Goal: Find contact information: Find contact information

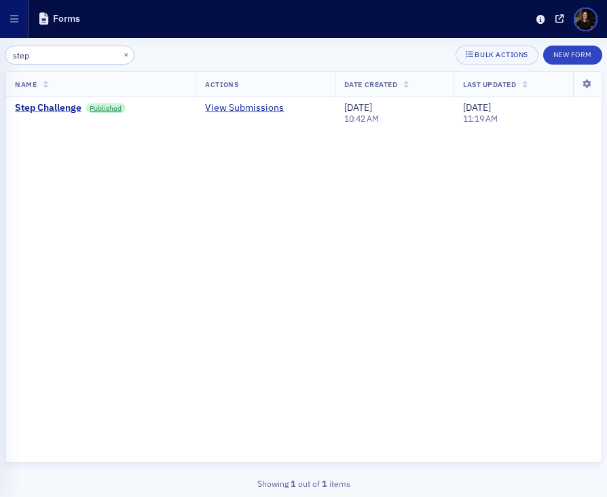
click at [12, 17] on icon "button" at bounding box center [14, 19] width 8 height 10
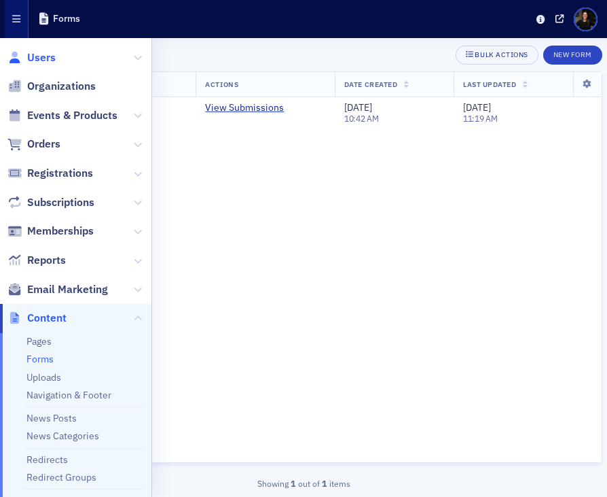
click at [31, 58] on span "Users" at bounding box center [41, 57] width 29 height 15
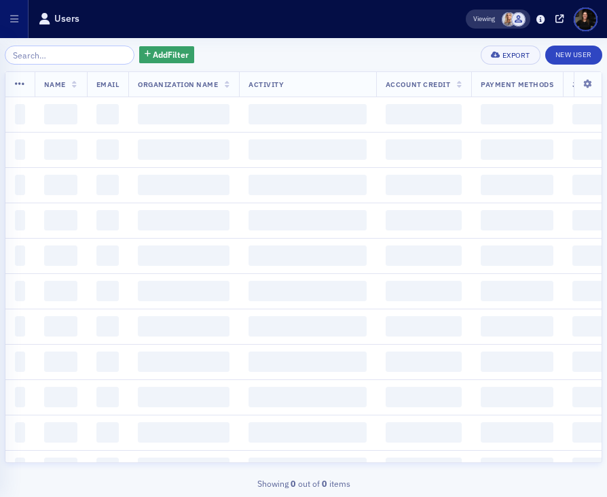
click at [56, 55] on input "search" at bounding box center [70, 55] width 130 height 19
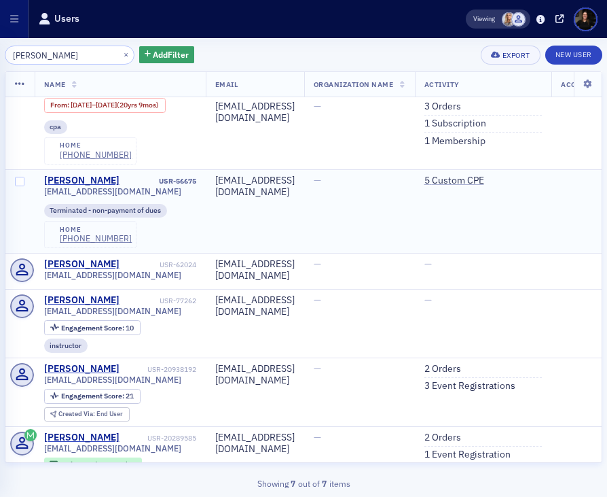
scroll to position [122, 0]
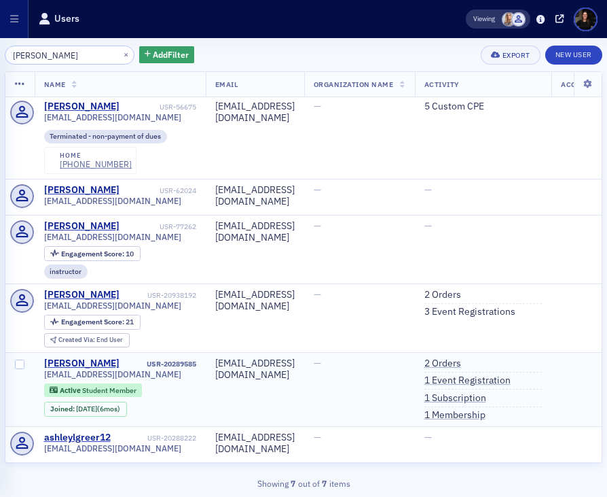
type input "[PERSON_NAME]"
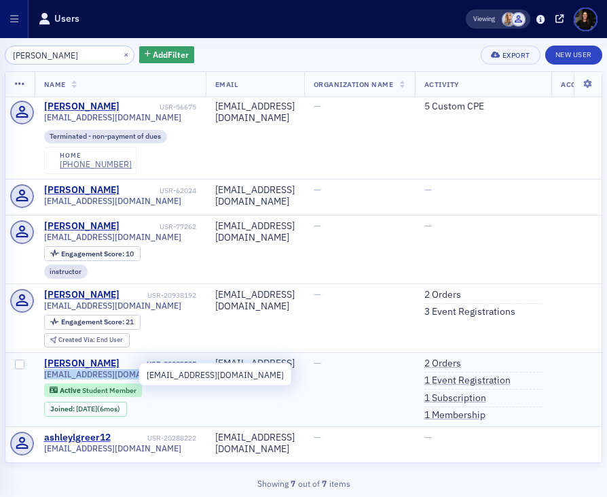
drag, startPoint x: 144, startPoint y: 375, endPoint x: 42, endPoint y: 375, distance: 101.9
click at [44, 375] on div "[EMAIL_ADDRESS][DOMAIN_NAME]" at bounding box center [120, 374] width 152 height 10
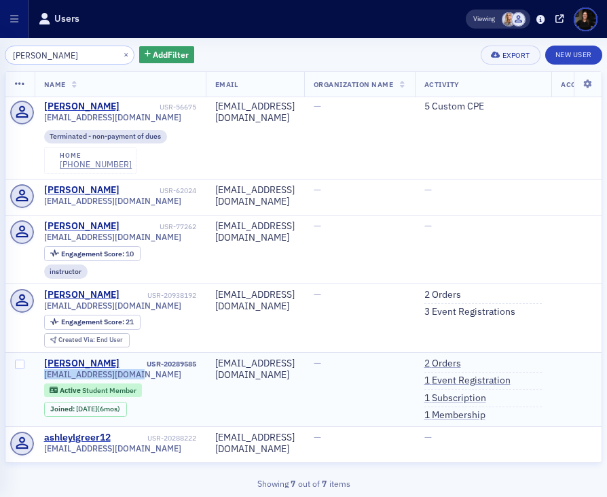
copy span "[EMAIL_ADDRESS][DOMAIN_NAME]"
